Goal: Task Accomplishment & Management: Manage account settings

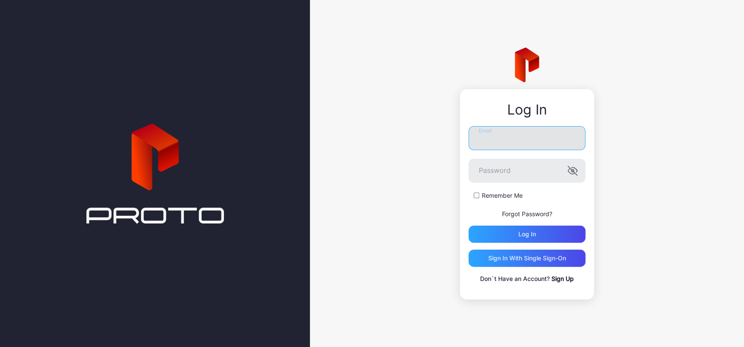
click at [486, 131] on input "Email" at bounding box center [526, 138] width 117 height 24
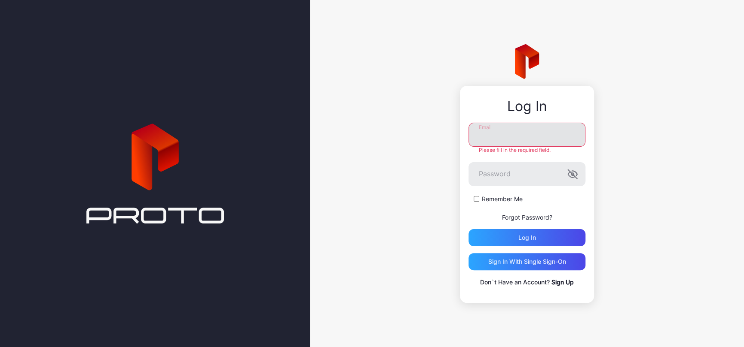
type input "**********"
click at [554, 236] on div "Log in" at bounding box center [526, 237] width 117 height 17
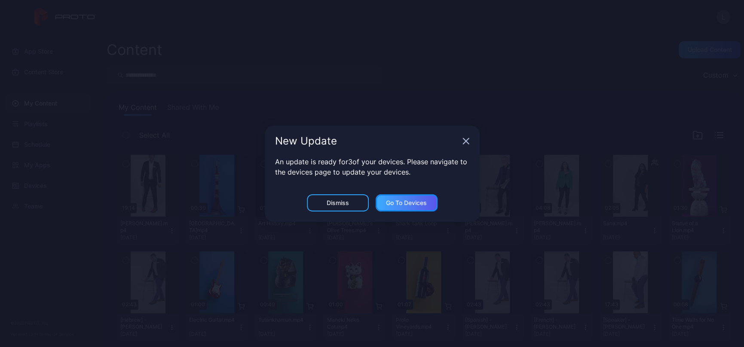
click at [421, 197] on div "Go to devices" at bounding box center [406, 203] width 62 height 17
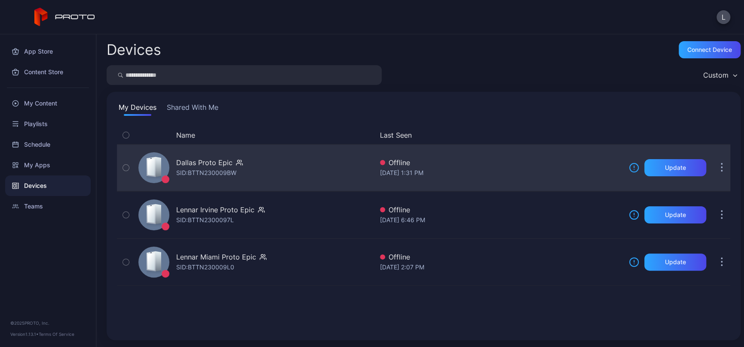
click at [713, 173] on button "button" at bounding box center [721, 167] width 17 height 17
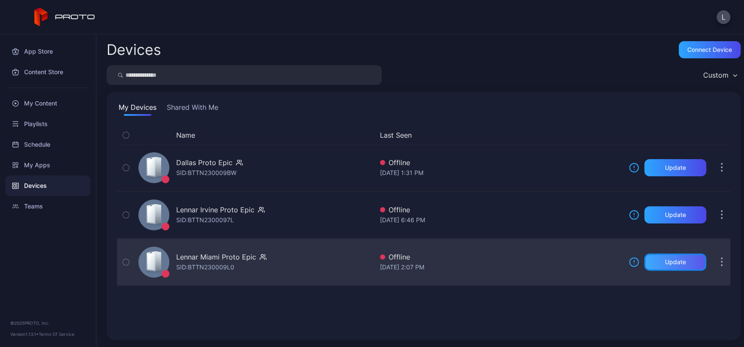
click at [652, 258] on div "Update" at bounding box center [675, 262] width 62 height 17
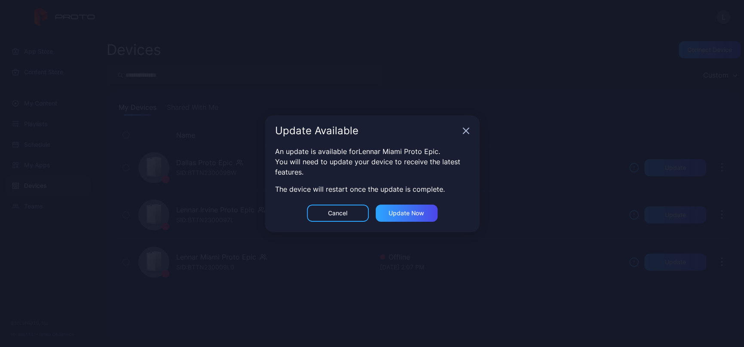
click at [465, 131] on icon "button" at bounding box center [466, 131] width 6 height 6
